Goal: Task Accomplishment & Management: Use online tool/utility

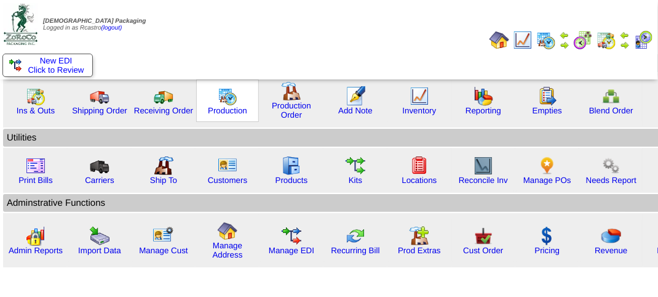
click at [222, 102] on img at bounding box center [228, 96] width 20 height 20
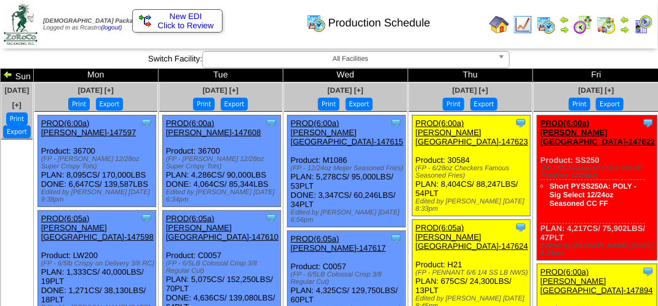
click at [541, 129] on link "PROD(6:00a)Lamb-Weston-147622" at bounding box center [598, 133] width 115 height 28
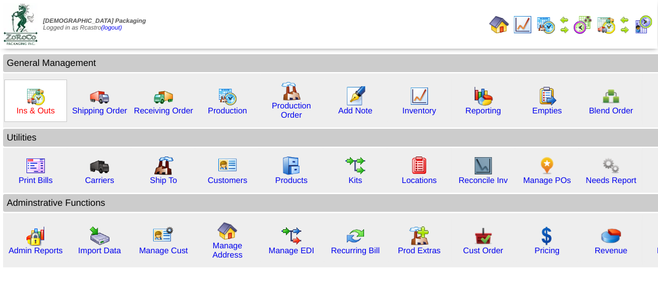
click at [34, 106] on link "Ins & Outs" at bounding box center [36, 110] width 38 height 9
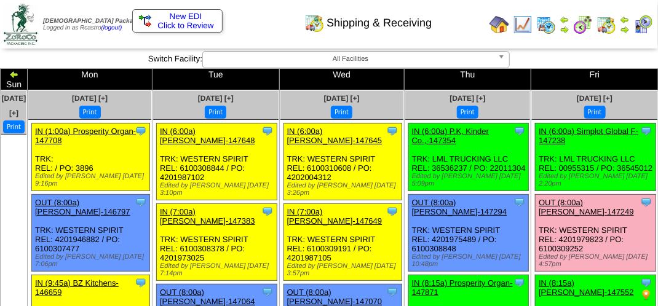
drag, startPoint x: 516, startPoint y: 107, endPoint x: 108, endPoint y: 242, distance: 429.6
click at [584, 107] on button "Print" at bounding box center [595, 112] width 22 height 13
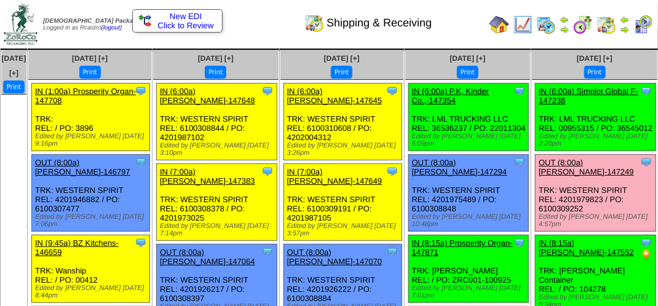
scroll to position [62, 0]
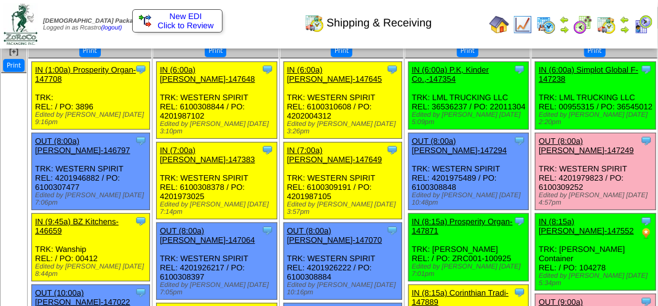
click at [539, 155] on link "OUT (8:00a) [PERSON_NAME]-147249" at bounding box center [586, 146] width 95 height 18
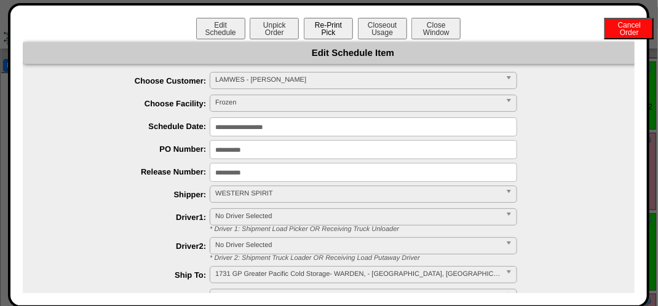
click at [319, 26] on button "Re-Print Pick" at bounding box center [328, 29] width 49 height 22
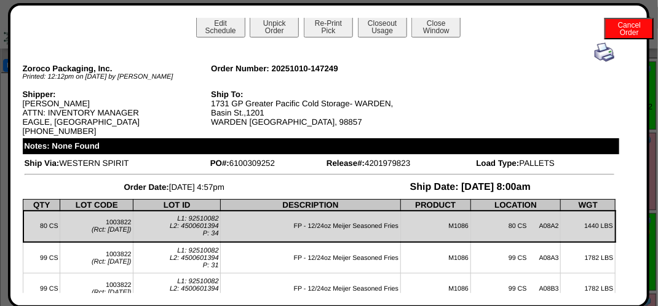
scroll to position [0, 0]
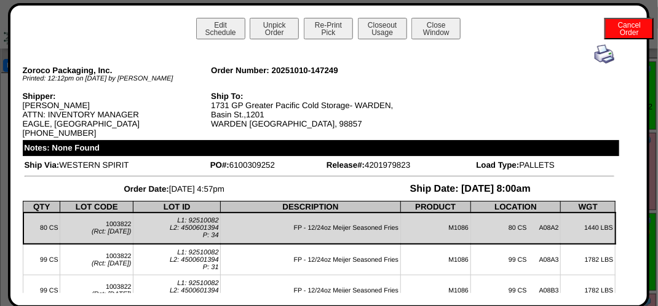
click at [595, 53] on img at bounding box center [605, 54] width 20 height 20
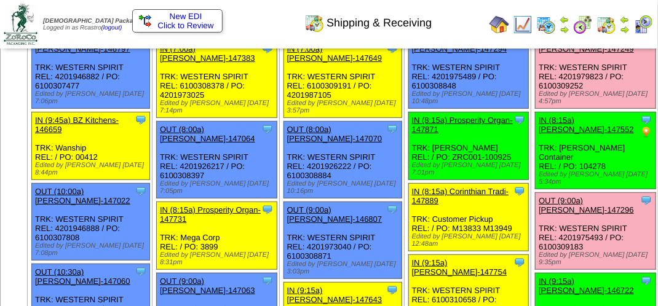
scroll to position [185, 0]
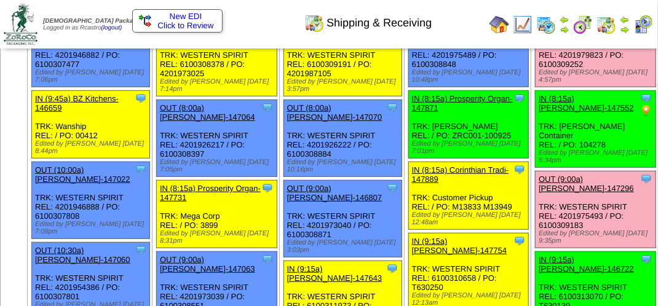
click at [539, 193] on link "OUT (9:00a) Lamb-Weston-147296" at bounding box center [586, 184] width 95 height 18
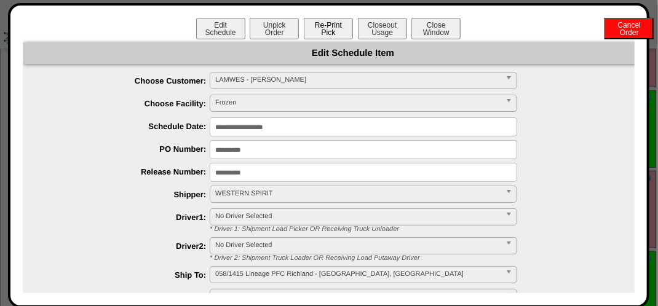
click at [321, 28] on button "Re-Print Pick" at bounding box center [328, 29] width 49 height 22
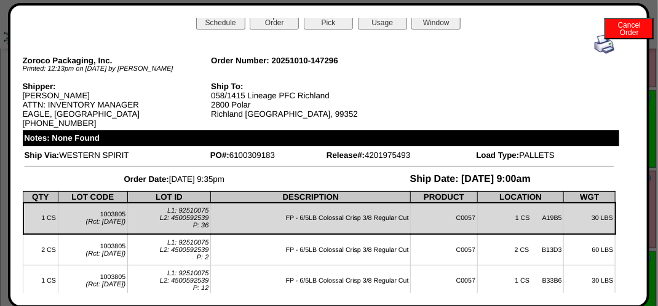
scroll to position [0, 0]
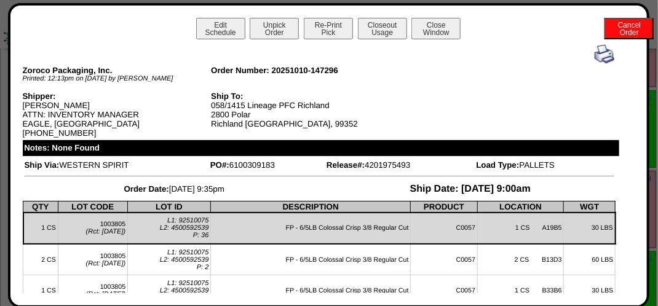
click at [595, 58] on img at bounding box center [605, 54] width 20 height 20
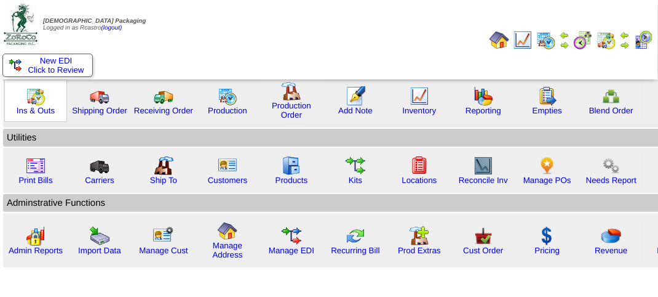
click at [42, 90] on img at bounding box center [36, 96] width 20 height 20
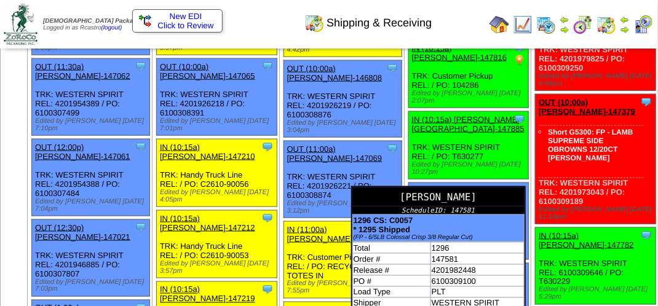
scroll to position [615, 0]
